Goal: Task Accomplishment & Management: Manage account settings

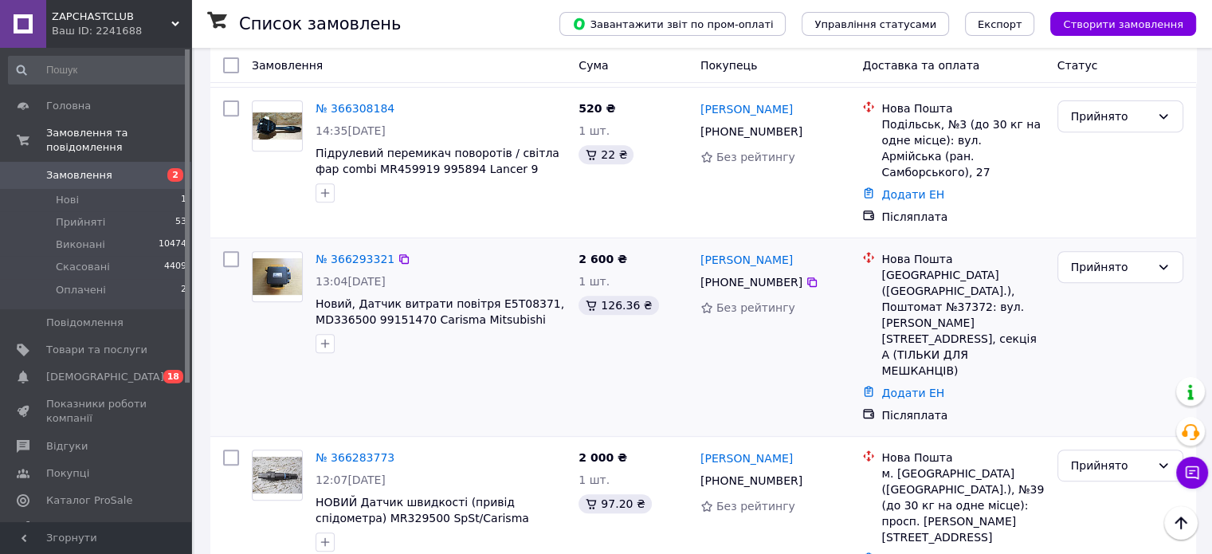
scroll to position [558, 0]
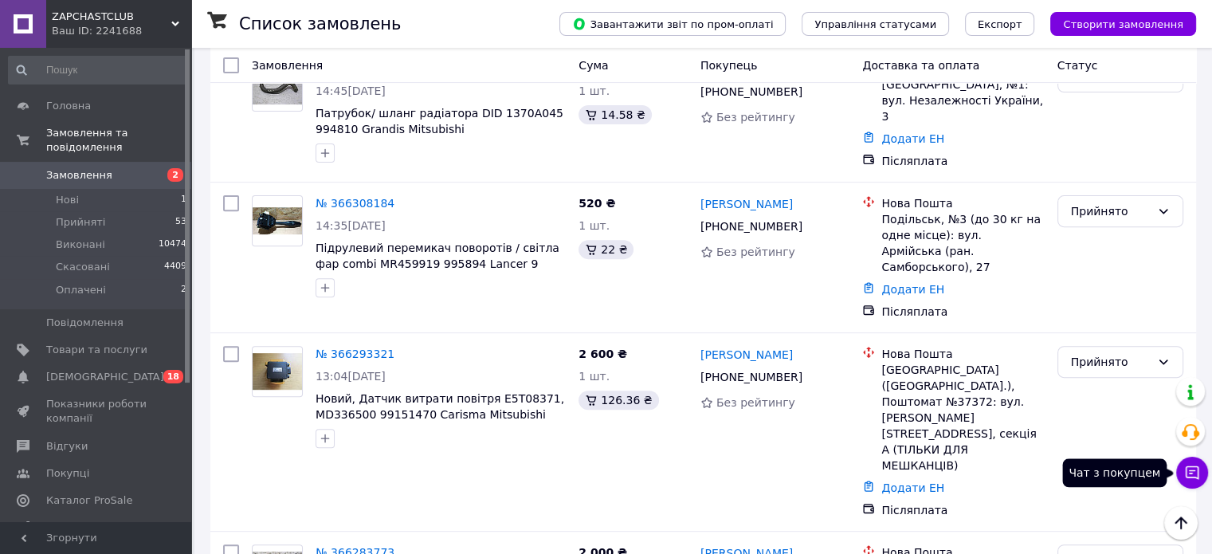
click at [1196, 461] on button "Чат з покупцем" at bounding box center [1192, 473] width 32 height 32
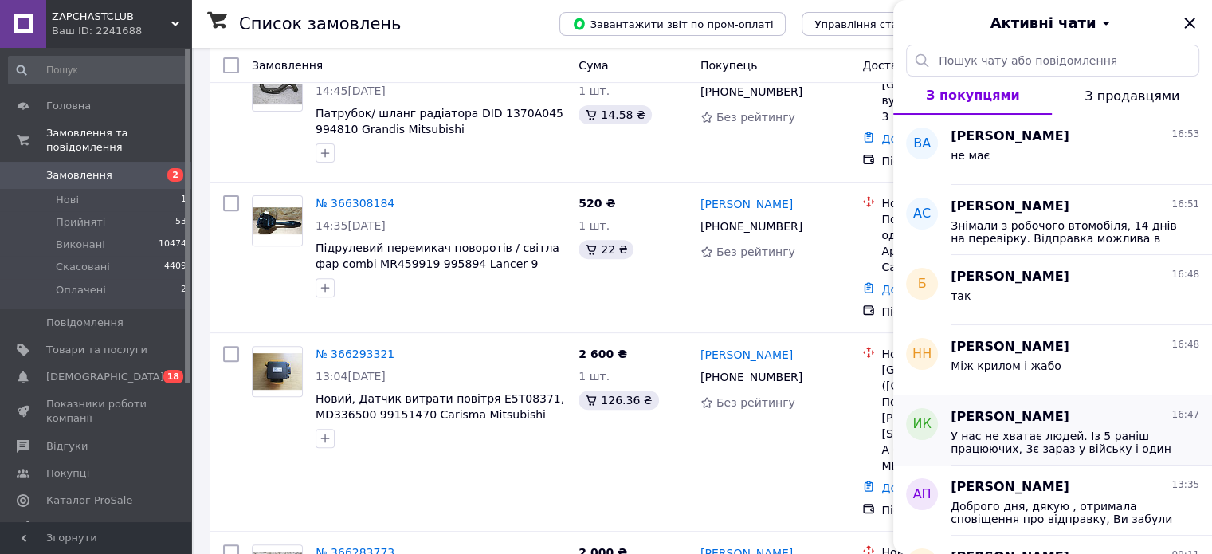
click at [1036, 430] on span "У нас не хватає людей. Із 5 раніш працюючих, 3є зараз у війську і один на лікар…" at bounding box center [1064, 443] width 226 height 26
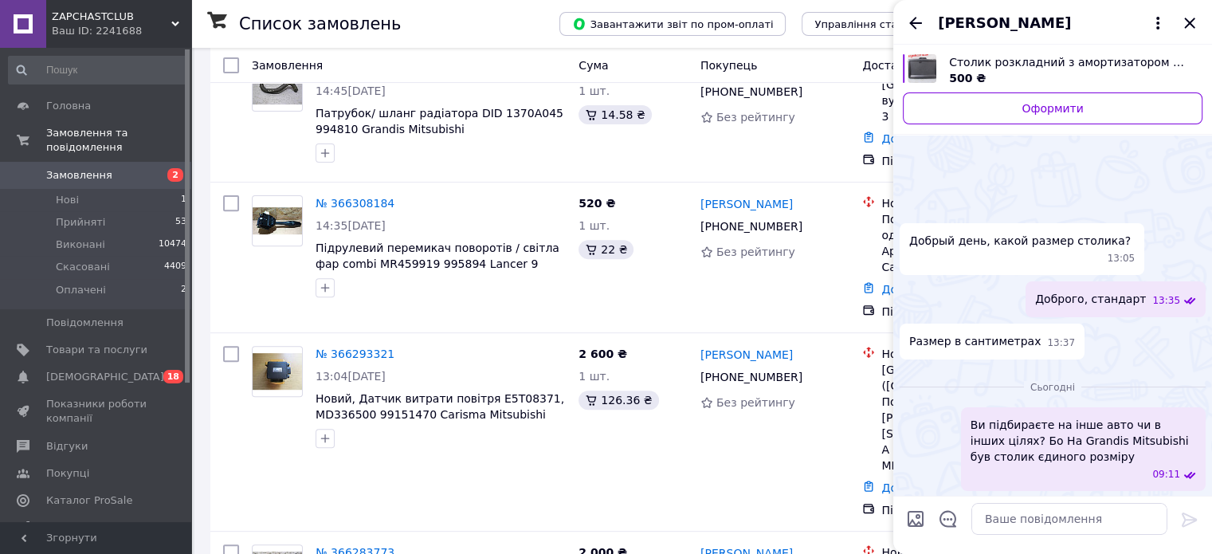
scroll to position [315, 0]
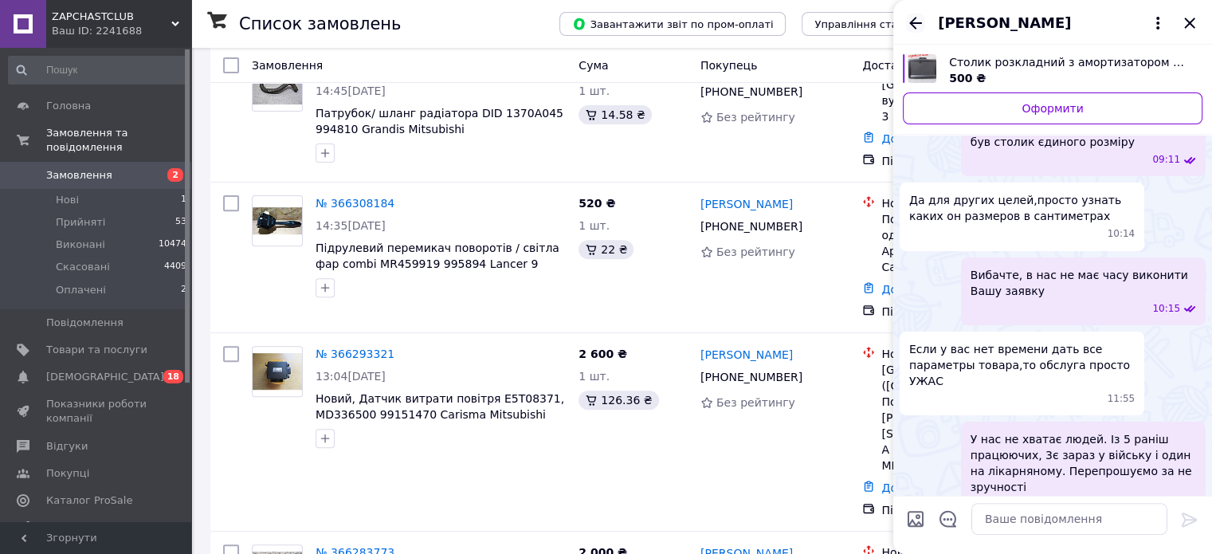
click at [918, 23] on icon "Назад" at bounding box center [915, 23] width 13 height 12
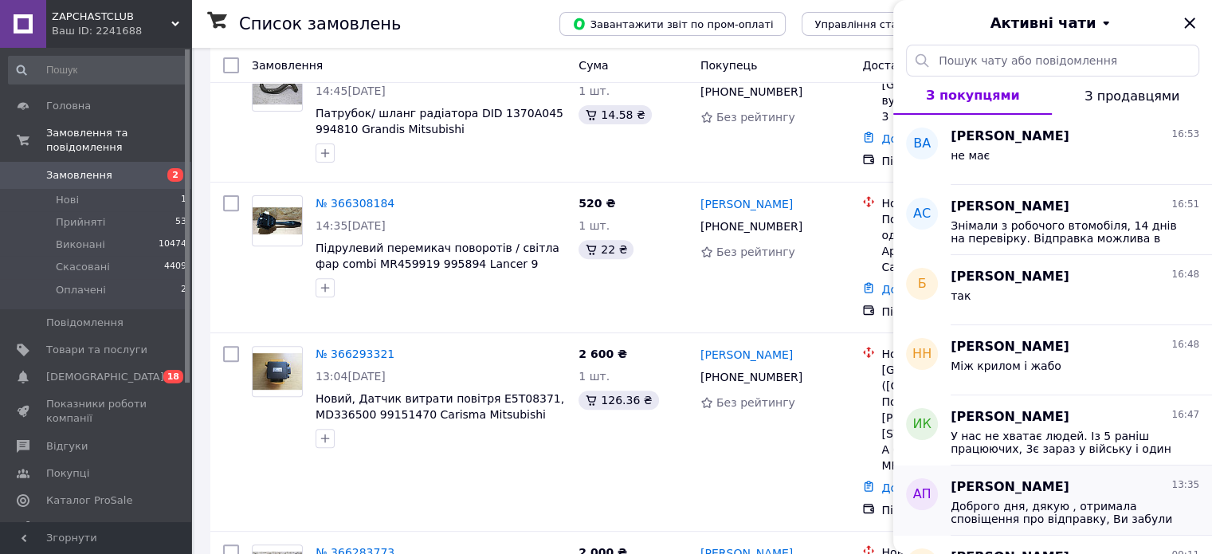
click at [1021, 509] on span "Доброго дня, дякую , отримала сповіщення про відправку, Ви забули вказати там н…" at bounding box center [1064, 513] width 226 height 26
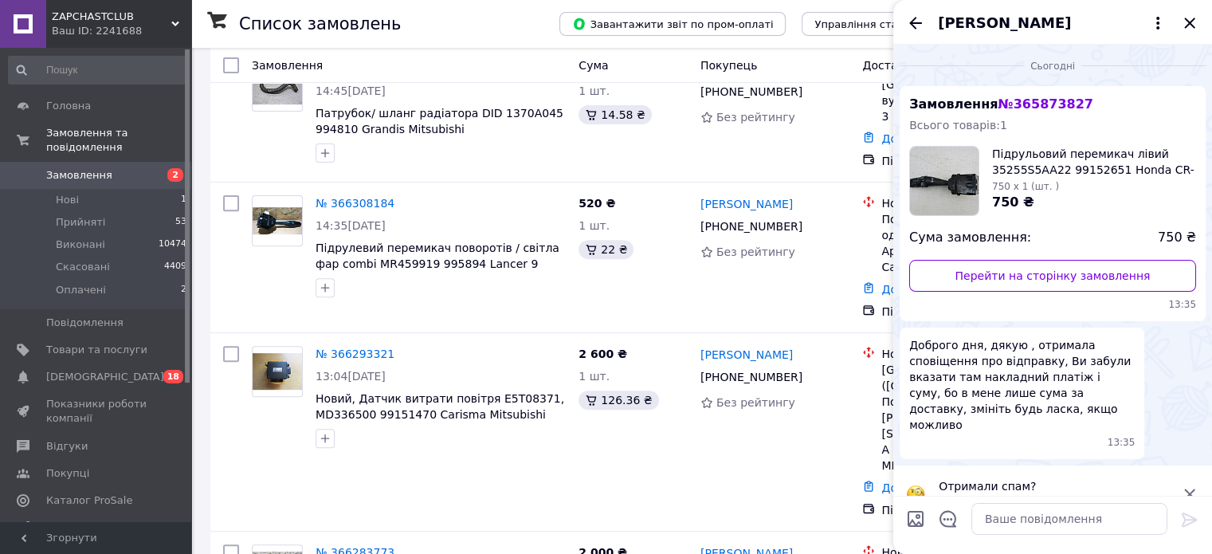
scroll to position [12, 0]
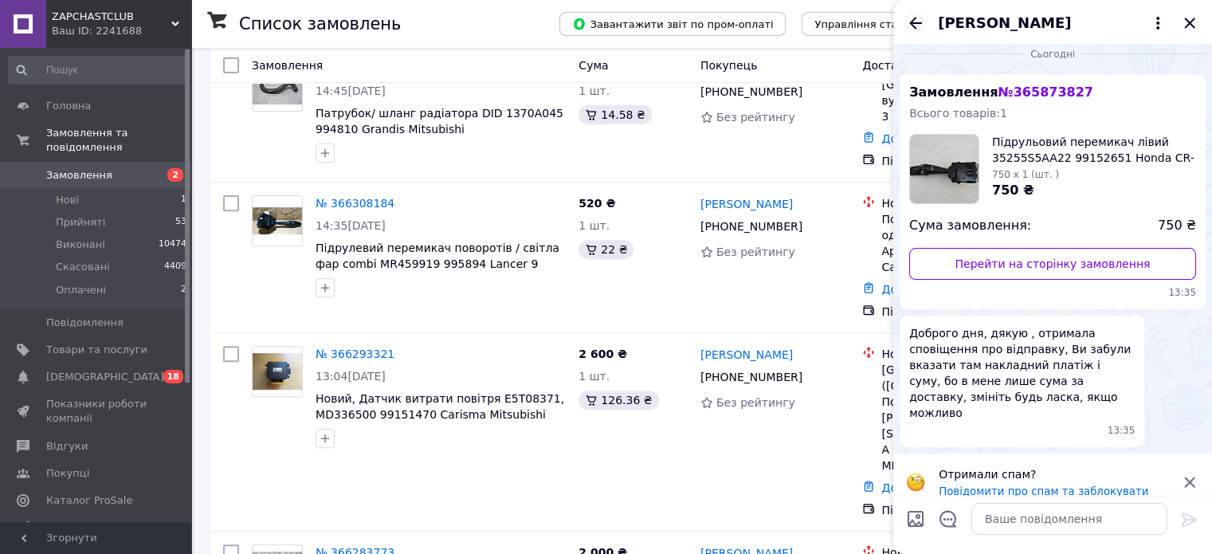
click at [909, 22] on icon "Назад" at bounding box center [915, 23] width 19 height 19
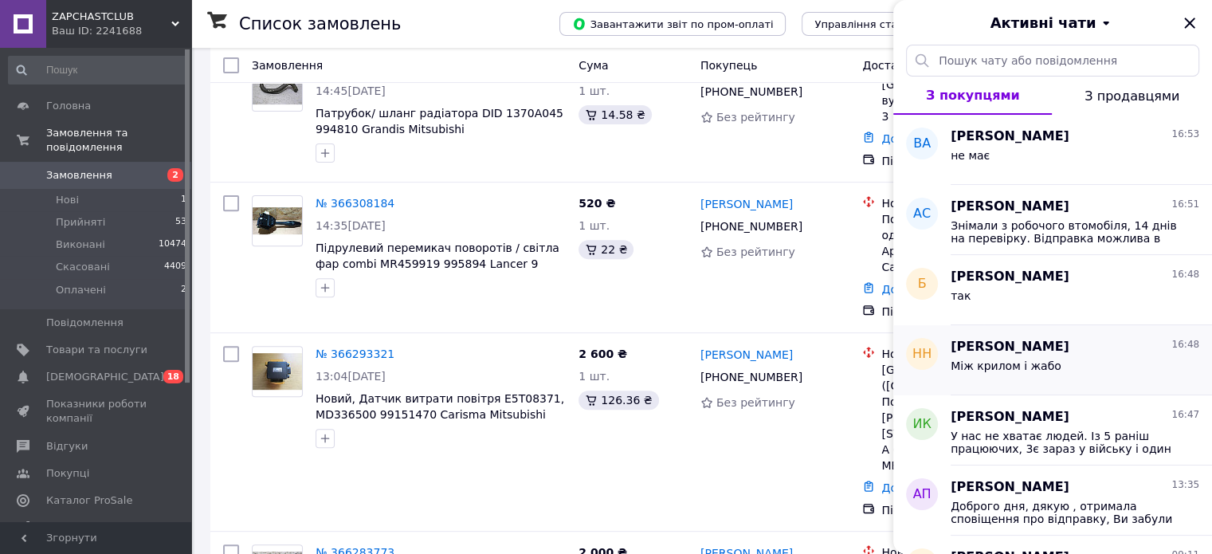
click at [1024, 371] on span "Між крилом і жабо" at bounding box center [1006, 365] width 111 height 13
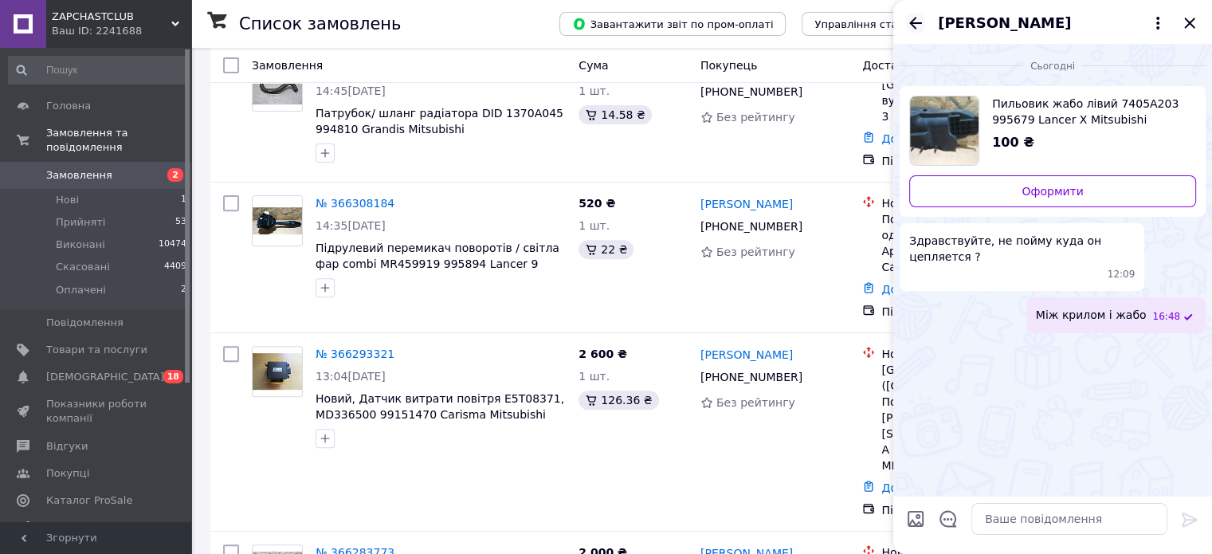
click at [910, 16] on icon "Назад" at bounding box center [915, 23] width 19 height 19
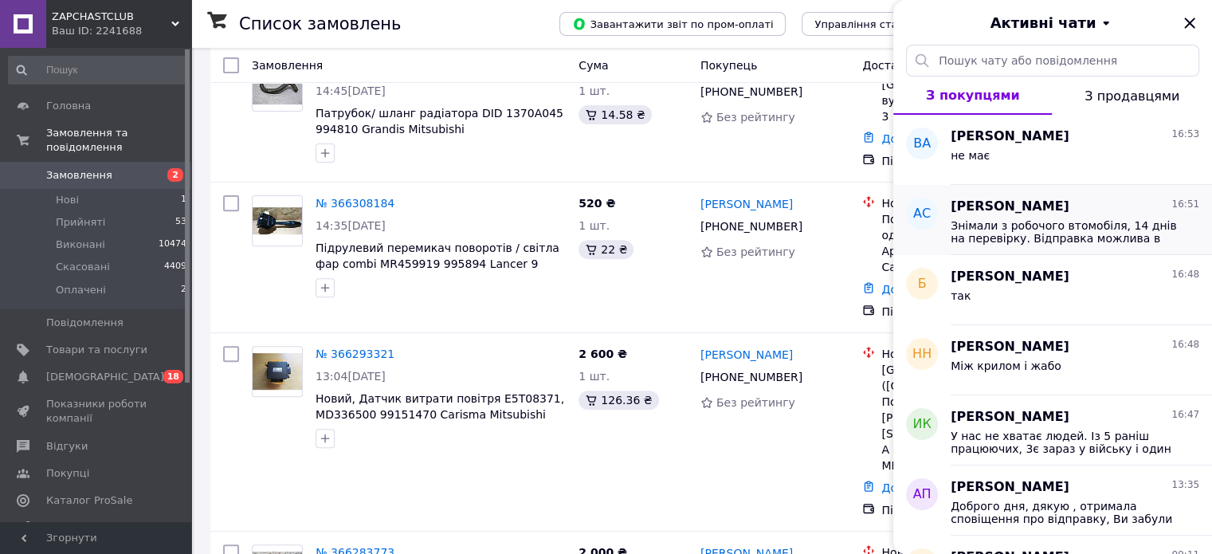
click at [1066, 214] on span "[PERSON_NAME]" at bounding box center [1010, 207] width 119 height 18
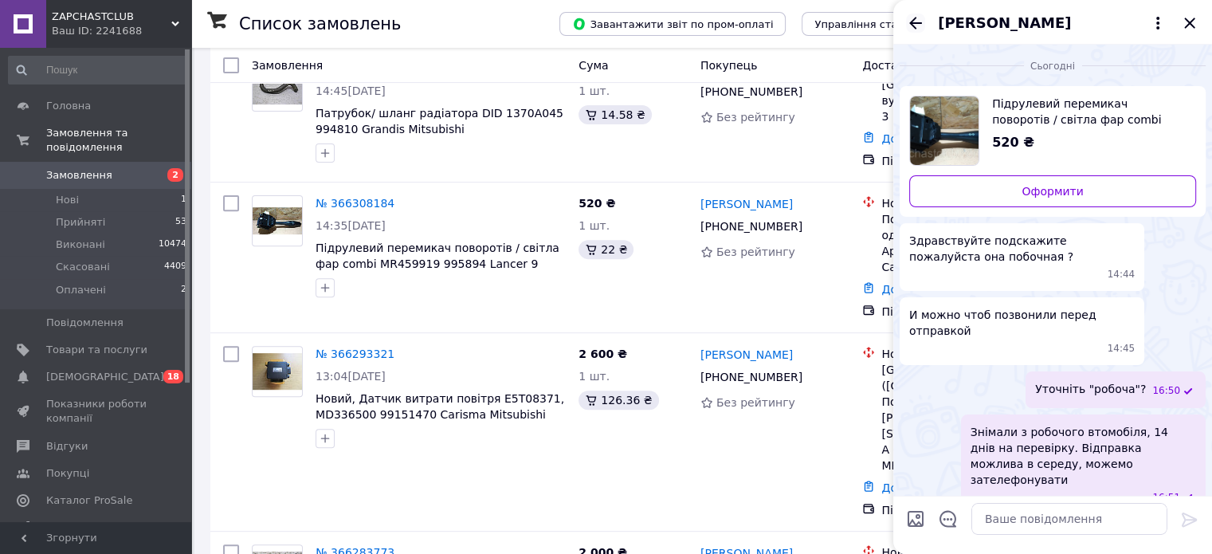
click at [913, 23] on icon "Назад" at bounding box center [915, 23] width 13 height 12
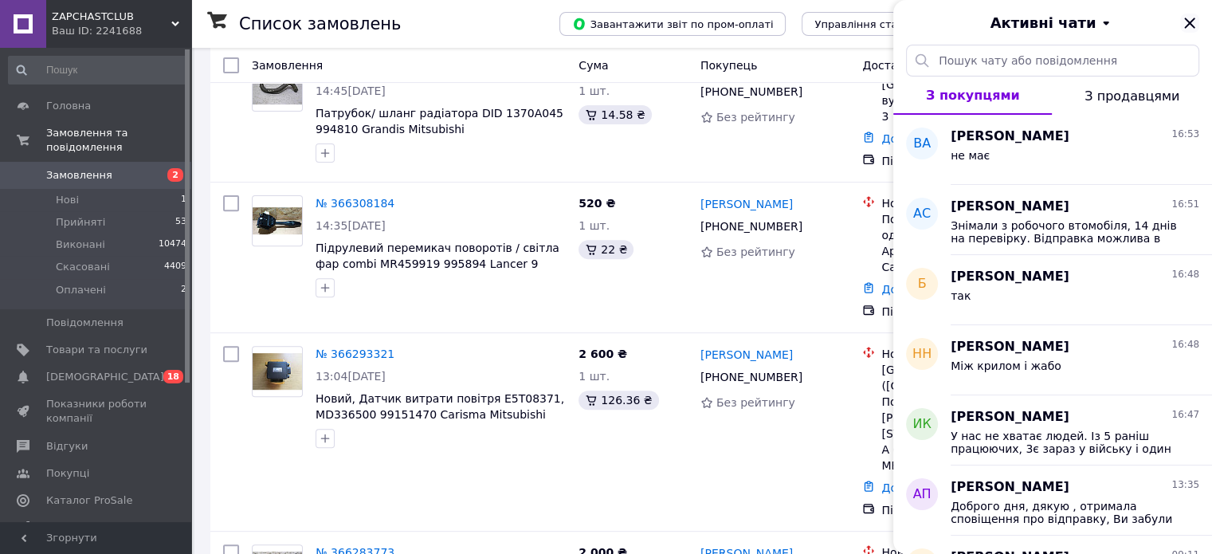
click at [1183, 22] on icon "Закрити" at bounding box center [1189, 23] width 19 height 19
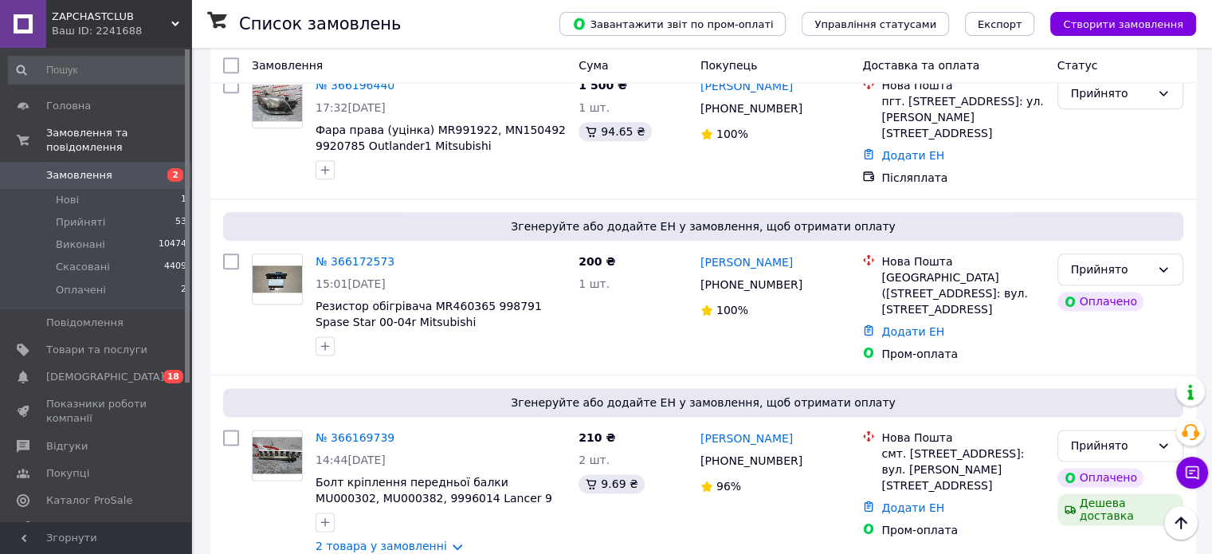
scroll to position [1992, 0]
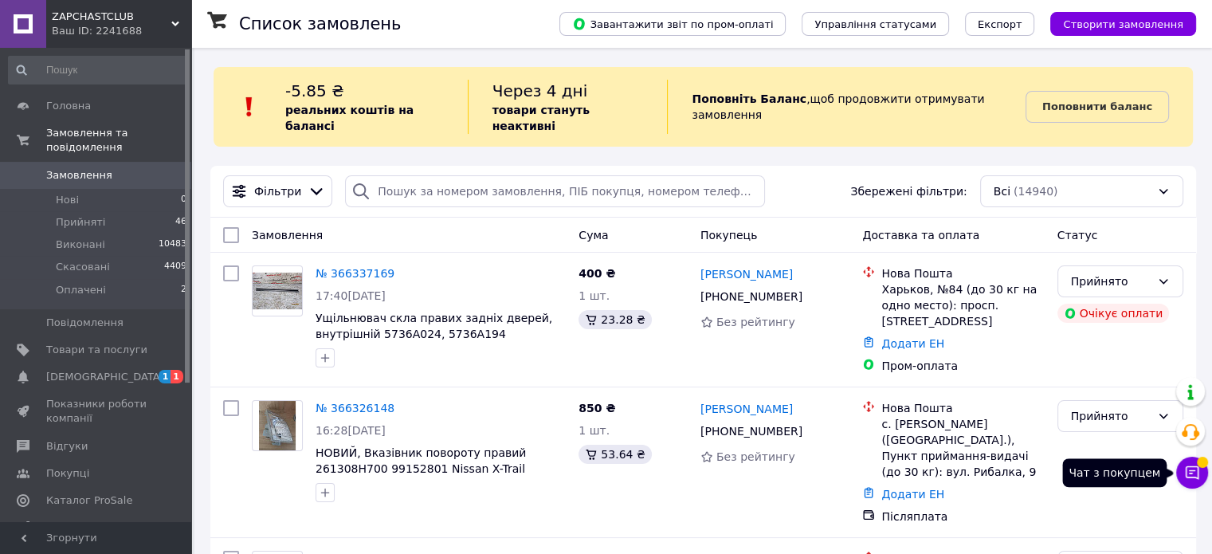
click at [1186, 474] on icon at bounding box center [1193, 473] width 14 height 14
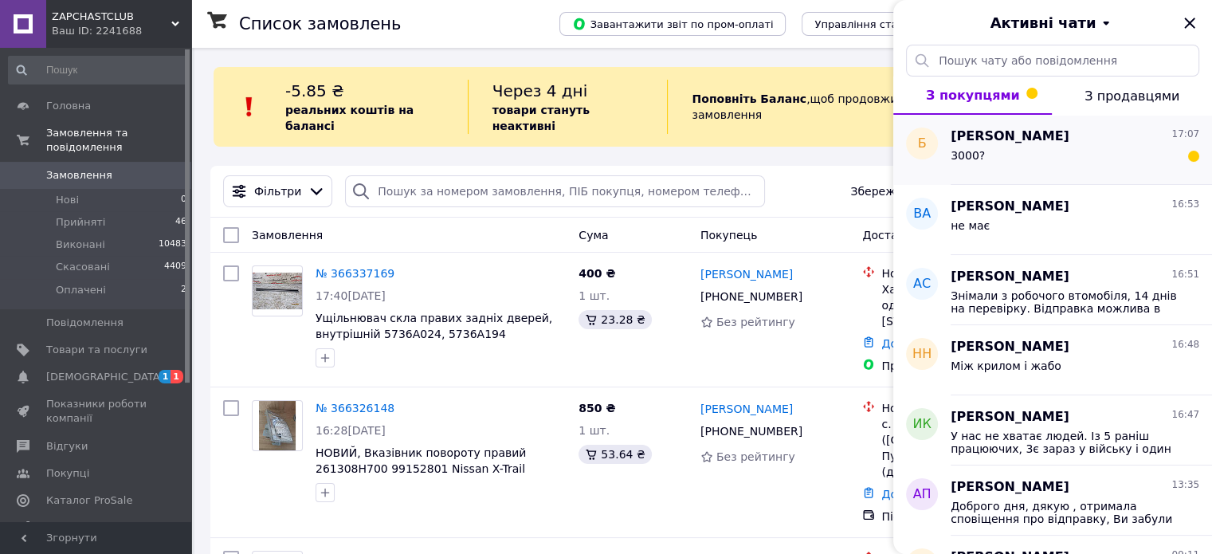
click at [1001, 153] on div "3000?" at bounding box center [1075, 159] width 249 height 26
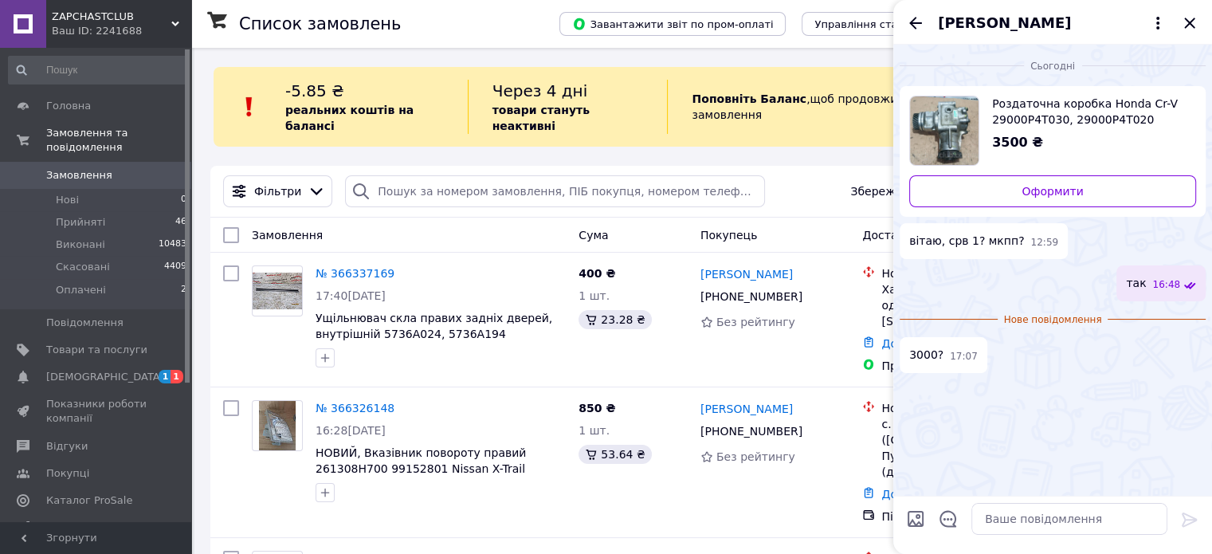
click at [1058, 122] on span "Роздаточна коробка Honda Cr-V 29000P4T030, 29000P4T020 9915038 Honda" at bounding box center [1087, 112] width 191 height 32
click at [1019, 520] on textarea at bounding box center [1069, 519] width 196 height 32
type textarea "3250"
click at [1195, 518] on icon at bounding box center [1189, 519] width 15 height 14
click at [907, 14] on icon "Назад" at bounding box center [915, 23] width 19 height 19
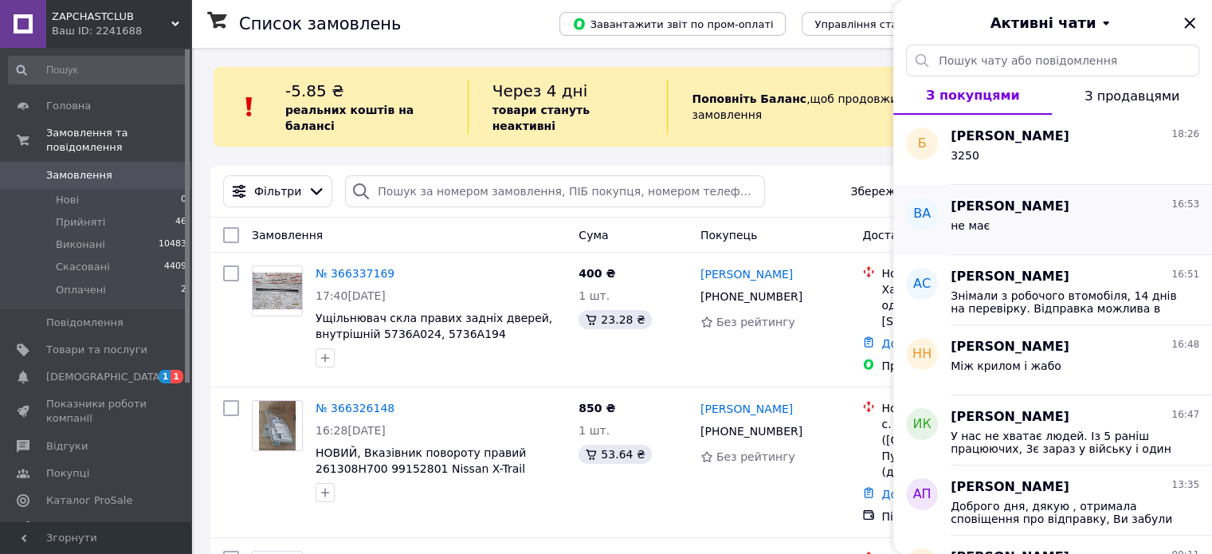
click at [962, 234] on div "не має" at bounding box center [970, 230] width 39 height 22
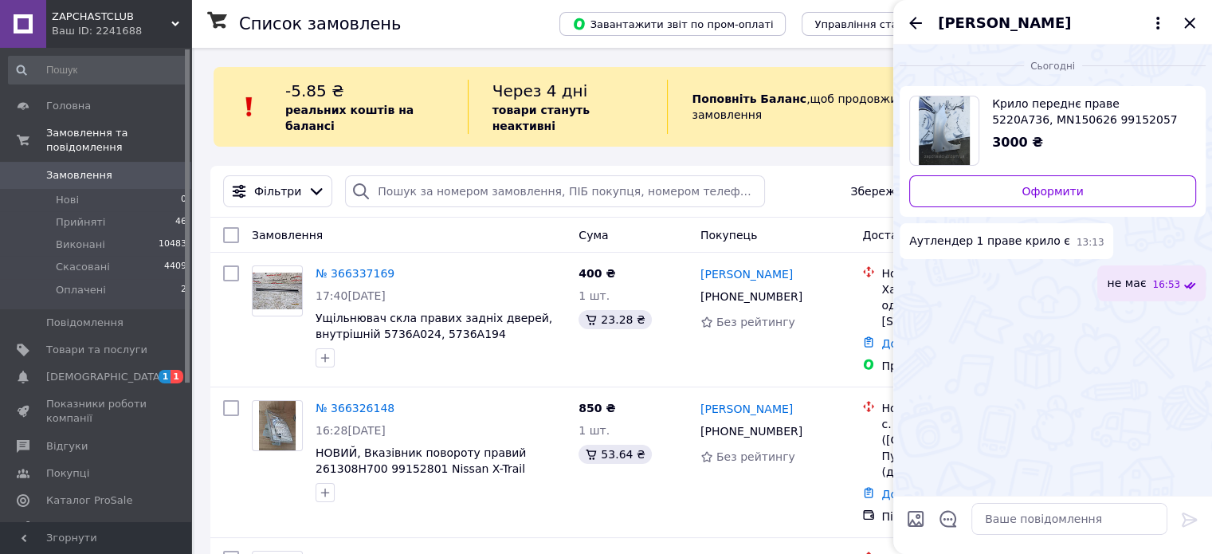
click at [906, 26] on icon "Назад" at bounding box center [915, 23] width 19 height 19
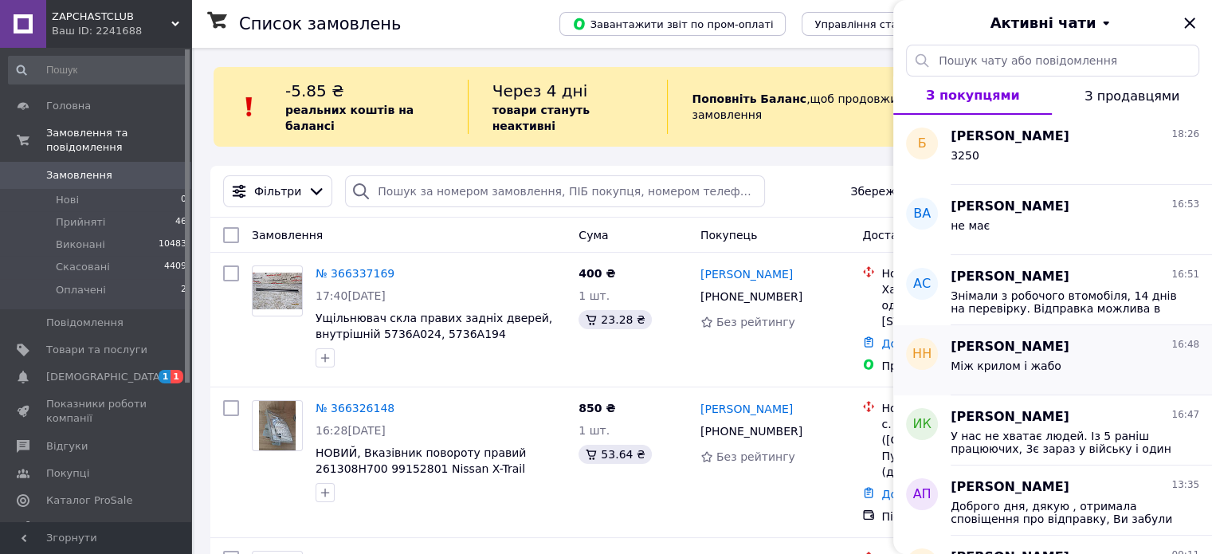
click at [1068, 372] on div "Між крилом і жабо" at bounding box center [1075, 369] width 249 height 26
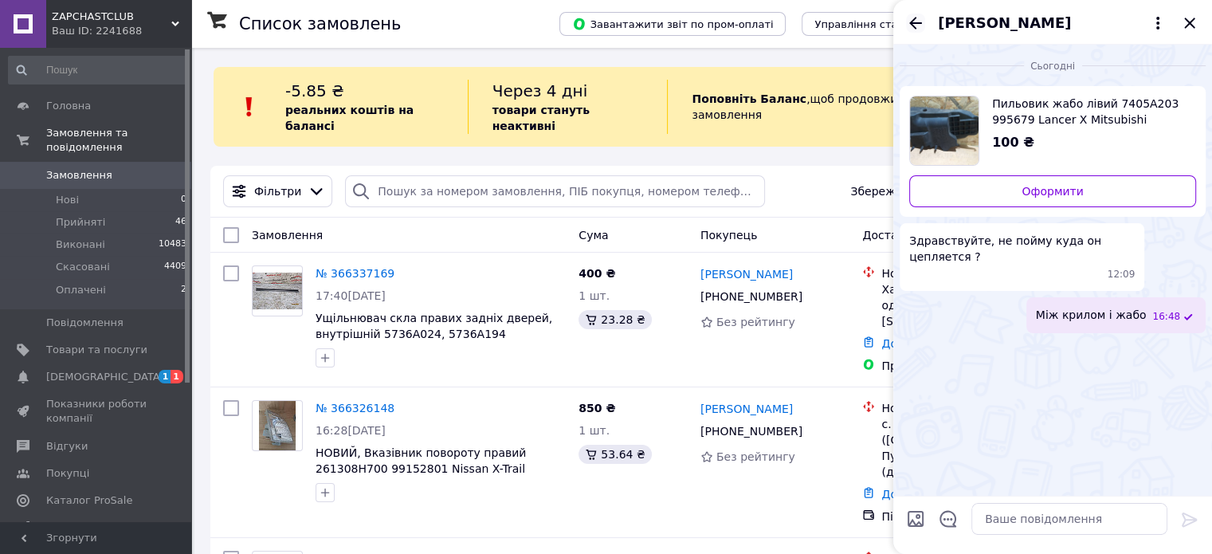
click at [916, 25] on icon "Назад" at bounding box center [915, 23] width 19 height 19
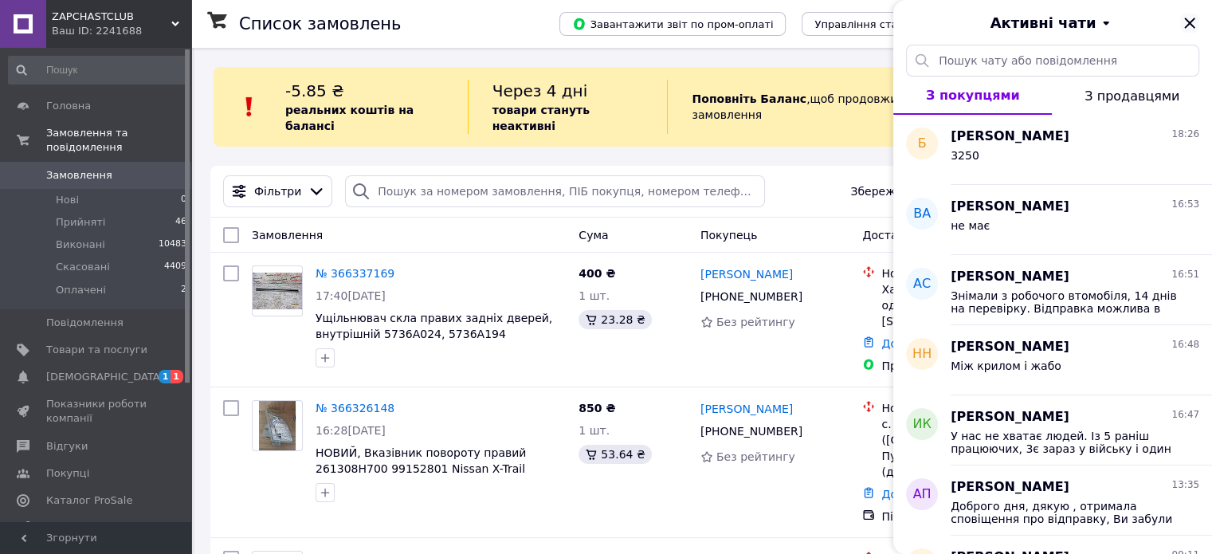
click at [1191, 25] on icon "Закрити" at bounding box center [1189, 23] width 10 height 10
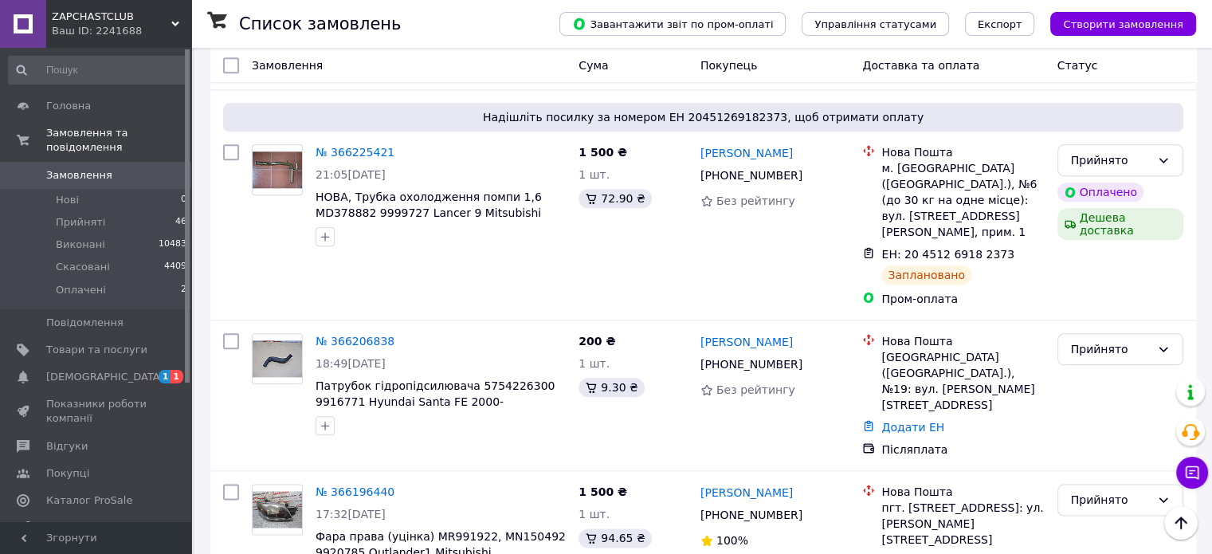
scroll to position [1833, 0]
click at [86, 370] on span "[DEMOGRAPHIC_DATA]" at bounding box center [105, 377] width 118 height 14
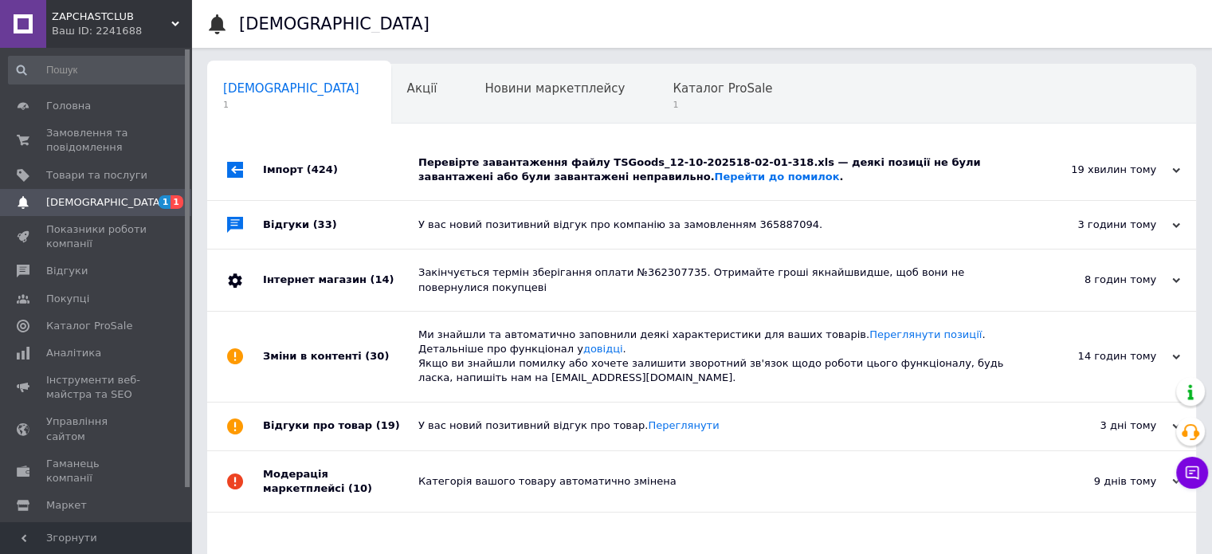
click at [638, 272] on div "Закінчується термін зберігання оплати №362307735. Отримайте гроші якнайшвидше, …" at bounding box center [719, 279] width 602 height 29
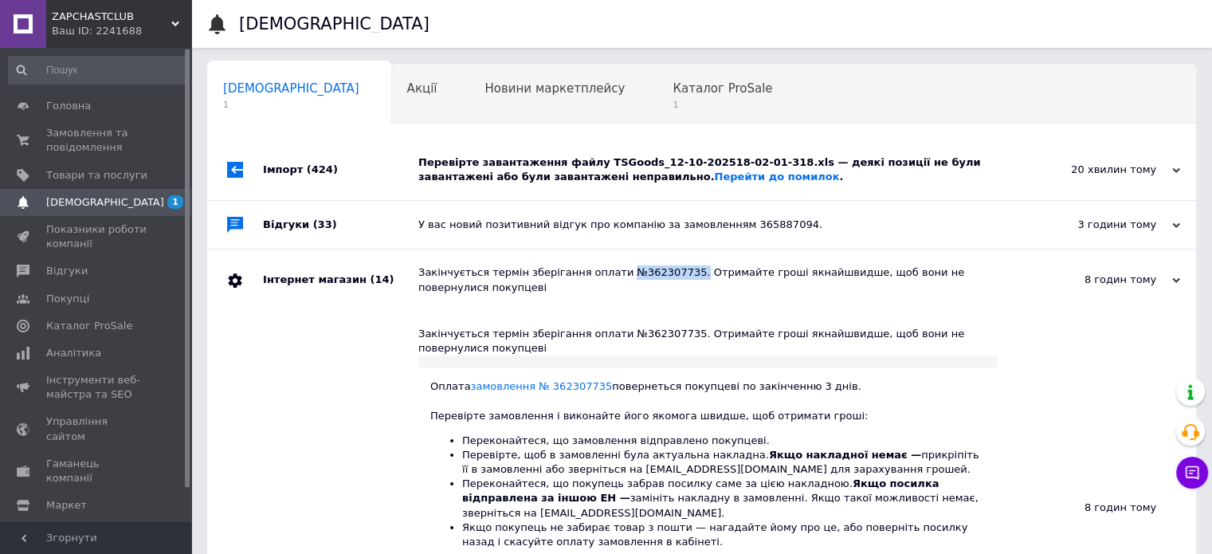
drag, startPoint x: 668, startPoint y: 277, endPoint x: 603, endPoint y: 276, distance: 64.6
click at [603, 276] on div "Закінчується термін зберігання оплати №362307735. Отримайте гроші якнайшвидше, …" at bounding box center [719, 279] width 602 height 29
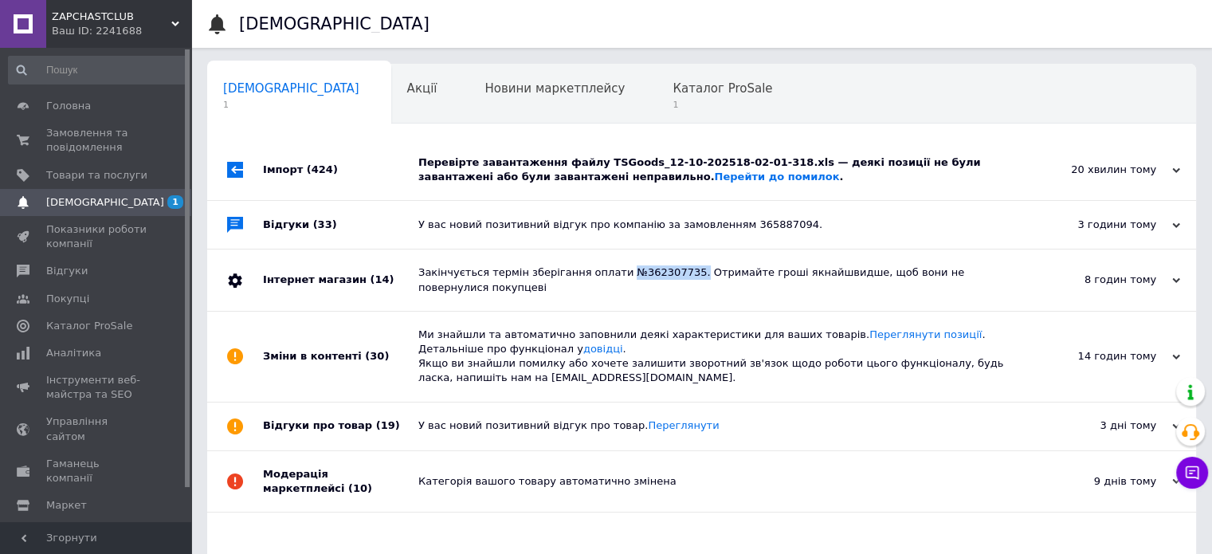
copy div "№362307735."
click at [74, 134] on span "Замовлення та повідомлення" at bounding box center [96, 140] width 101 height 29
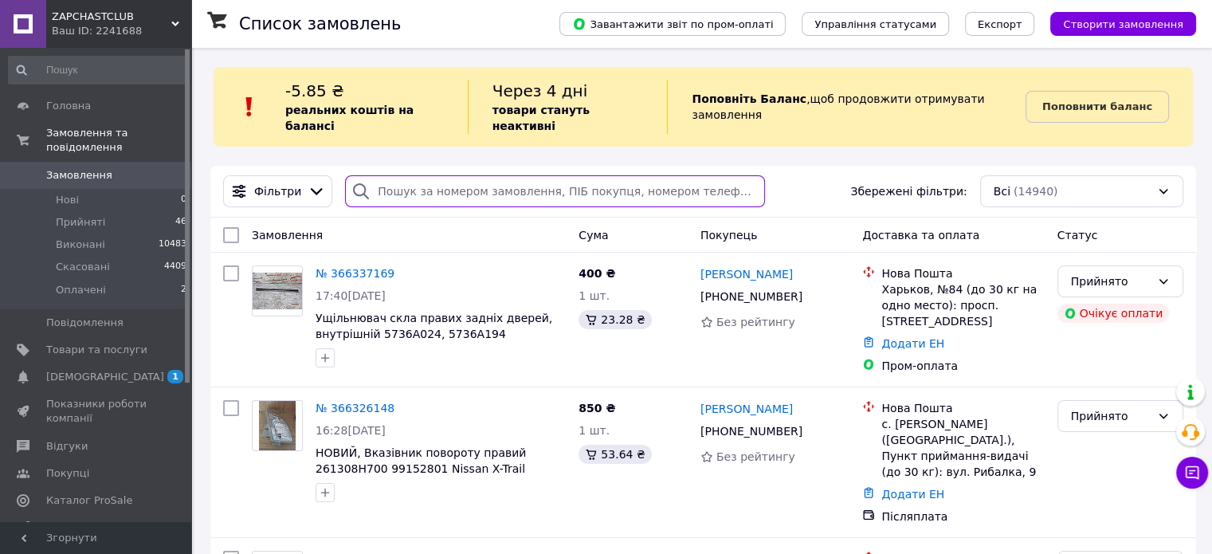
paste input "№362307735."
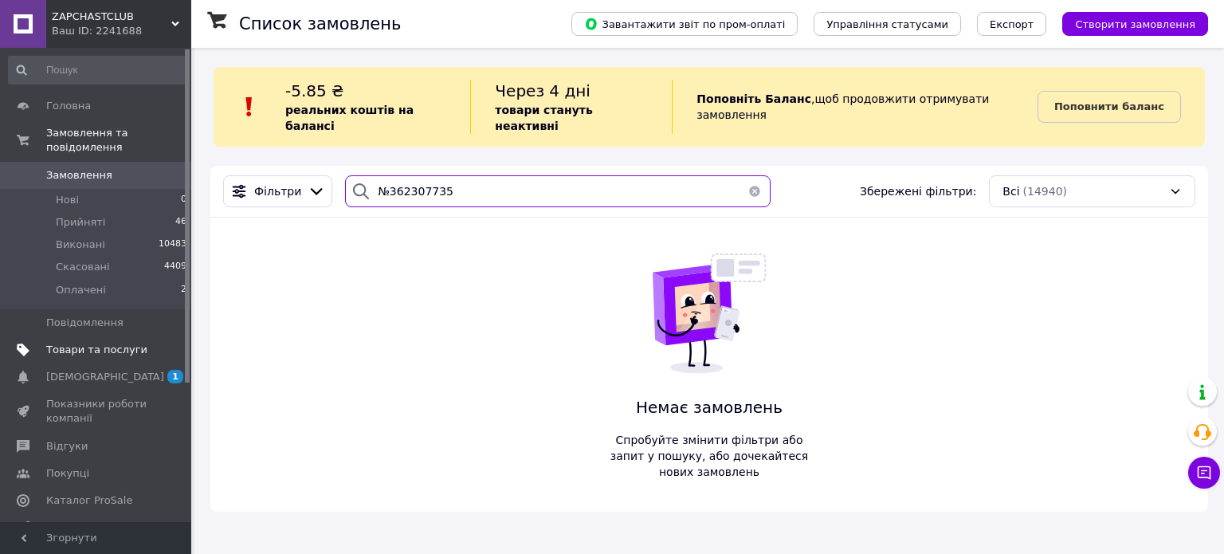
type input "№362307735"
click at [81, 336] on link "Товари та послуги" at bounding box center [98, 349] width 196 height 27
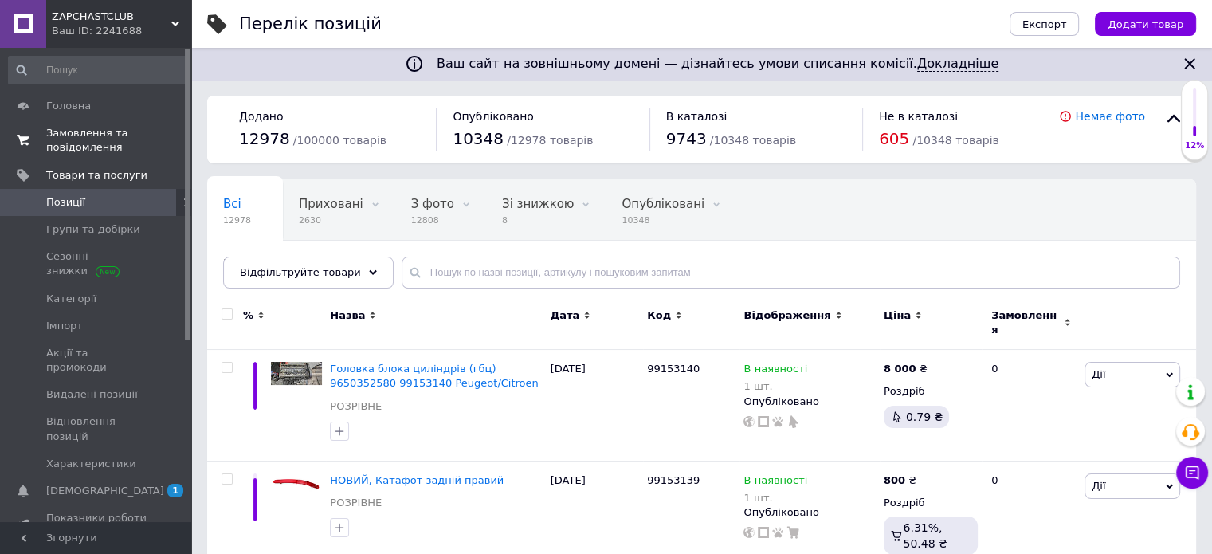
click at [92, 139] on span "Замовлення та повідомлення" at bounding box center [96, 140] width 101 height 29
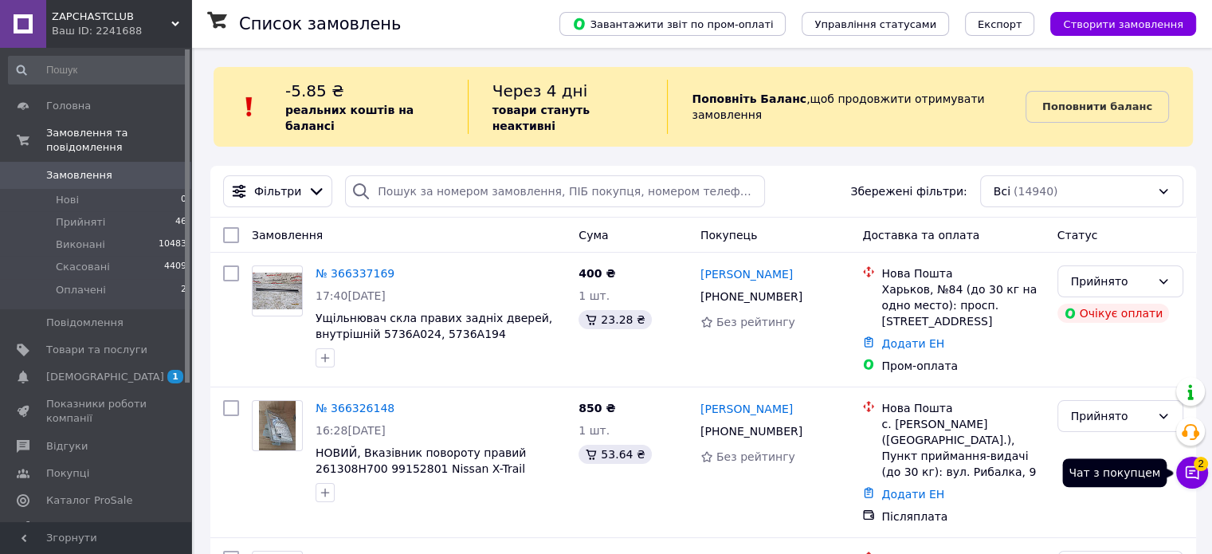
click at [1184, 466] on icon at bounding box center [1192, 473] width 16 height 16
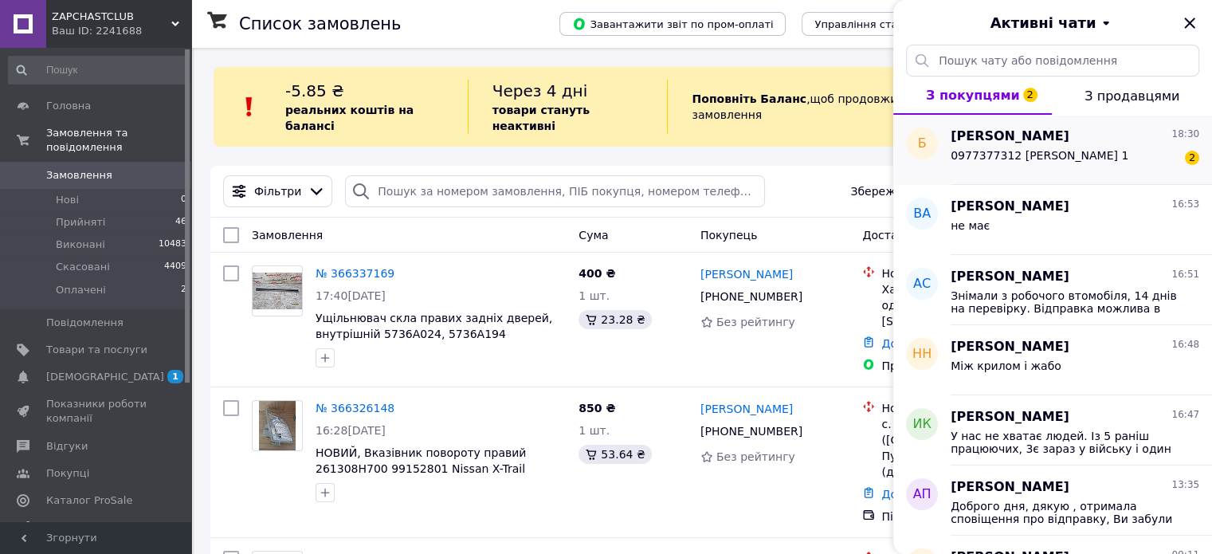
click at [1017, 150] on span "0977377312 [PERSON_NAME] 1" at bounding box center [1040, 155] width 178 height 13
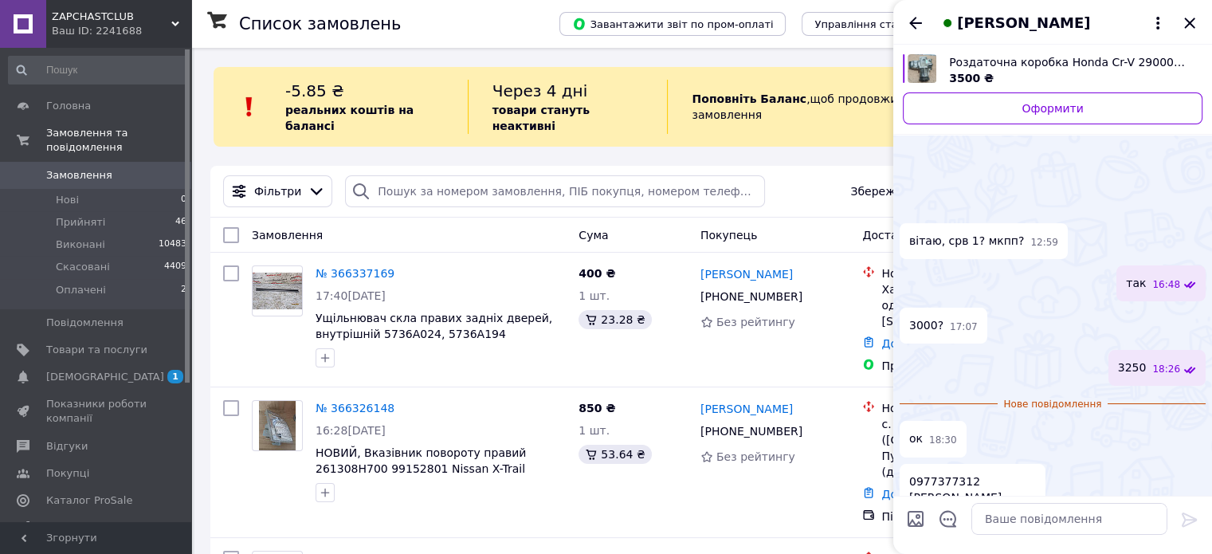
scroll to position [41, 0]
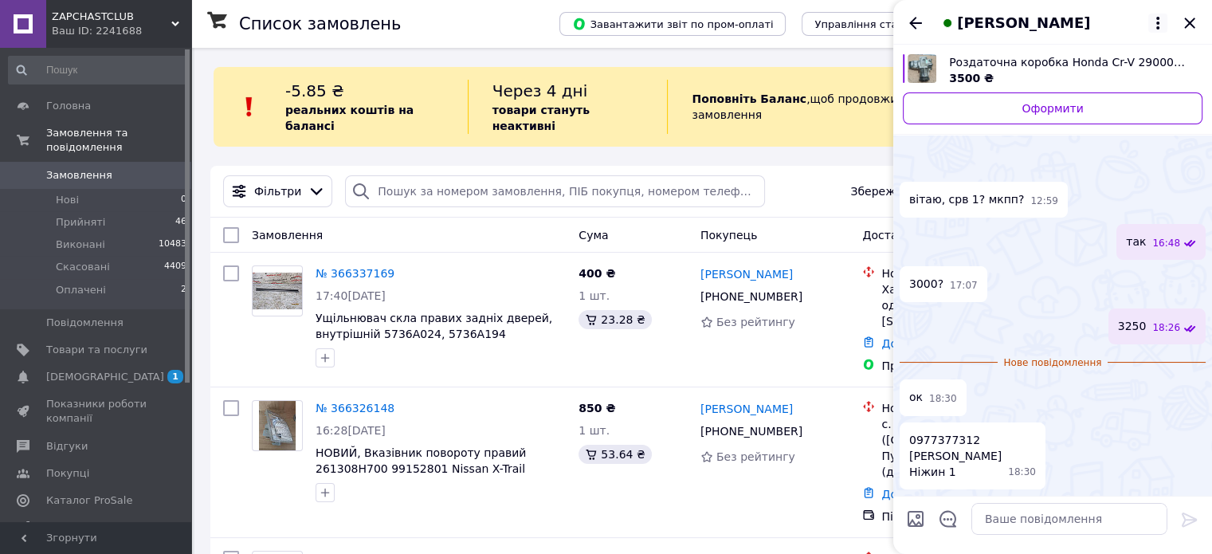
click at [1164, 22] on icon at bounding box center [1157, 23] width 19 height 19
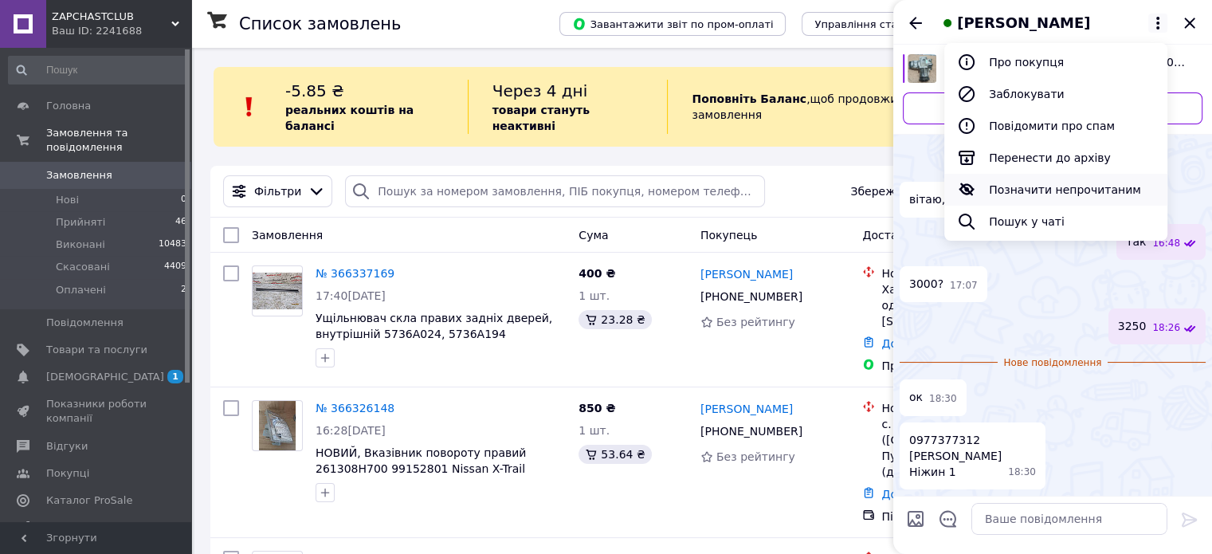
click at [1091, 194] on button "Позначити непрочитаним" at bounding box center [1055, 190] width 223 height 32
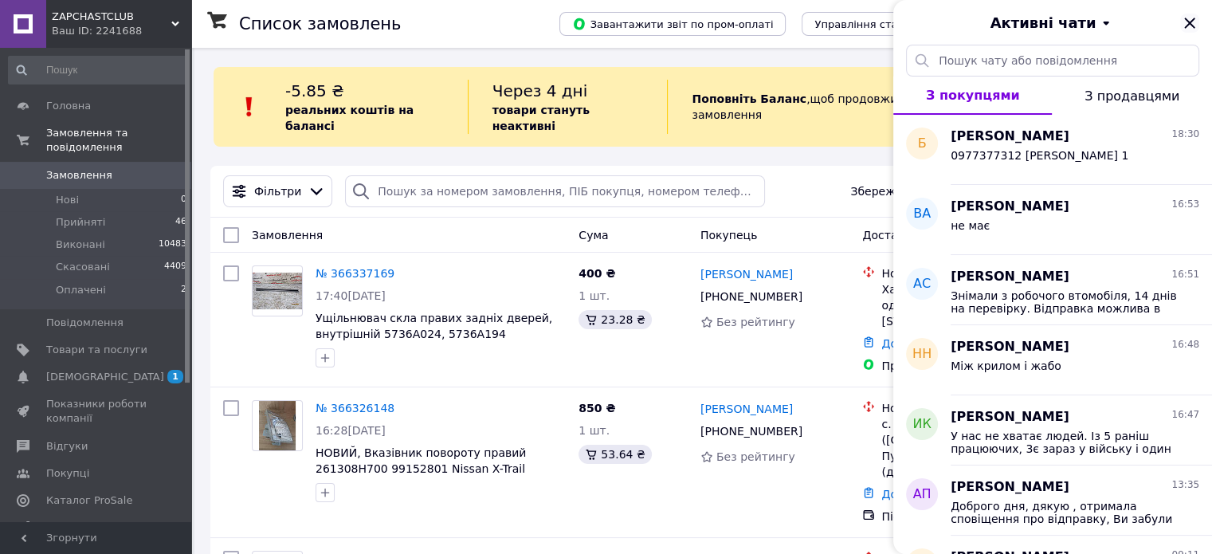
click at [1187, 24] on icon "Закрити" at bounding box center [1189, 23] width 10 height 10
